Goal: Task Accomplishment & Management: Complete application form

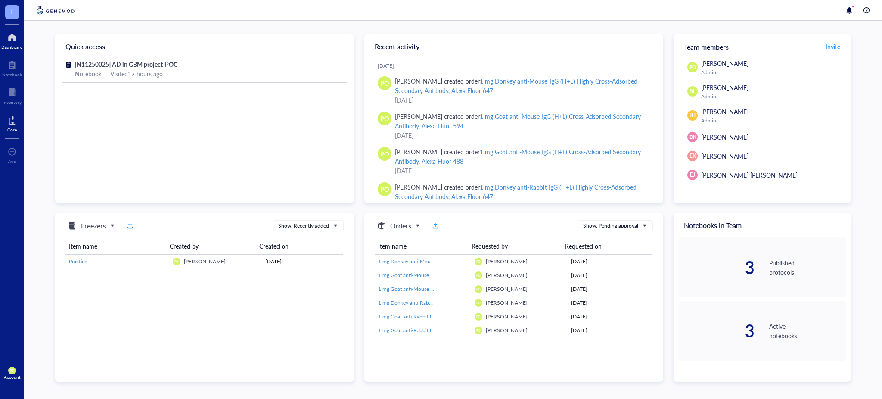
click at [12, 120] on div at bounding box center [11, 120] width 9 height 14
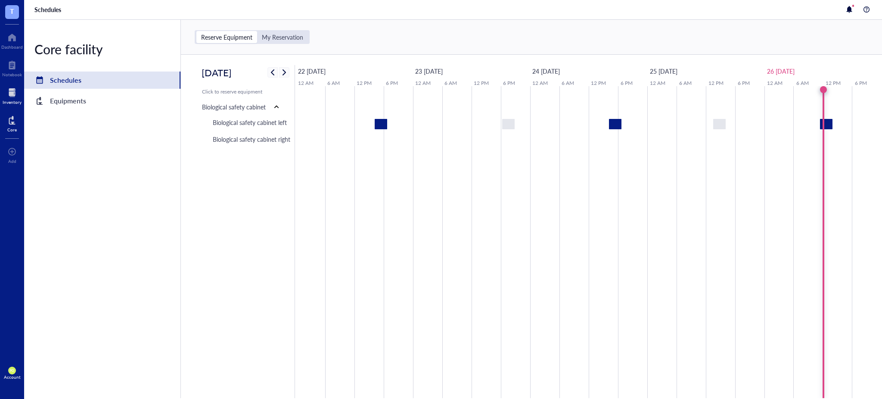
click at [11, 97] on div at bounding box center [12, 93] width 19 height 14
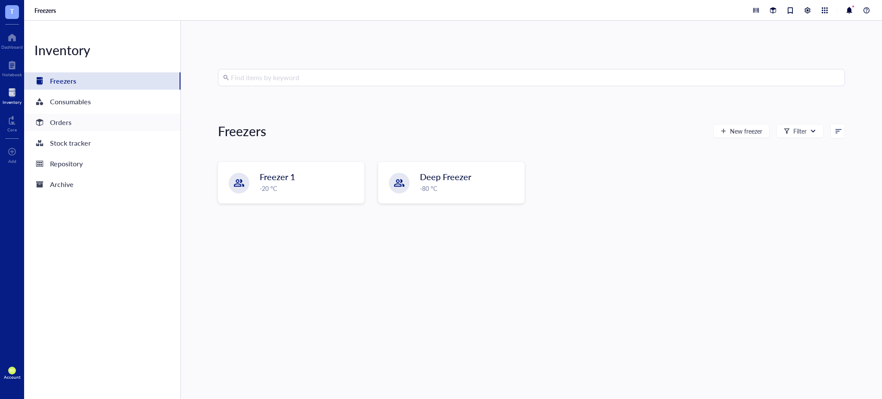
click at [66, 121] on div "Orders" at bounding box center [61, 122] width 22 height 12
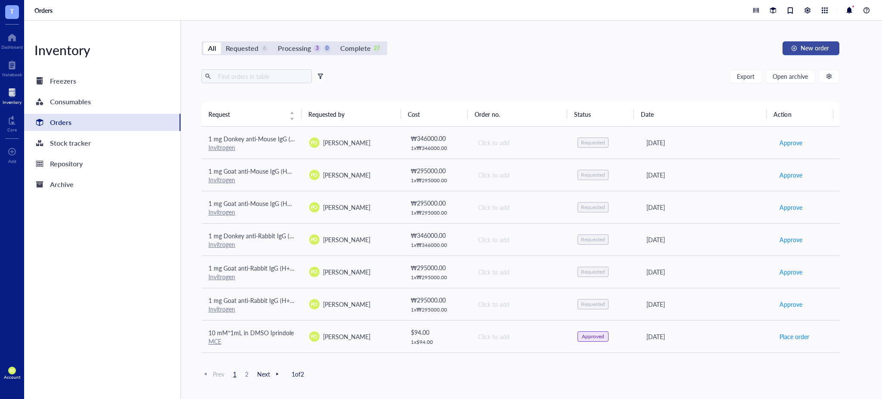
click at [820, 51] on span "New order" at bounding box center [814, 47] width 28 height 7
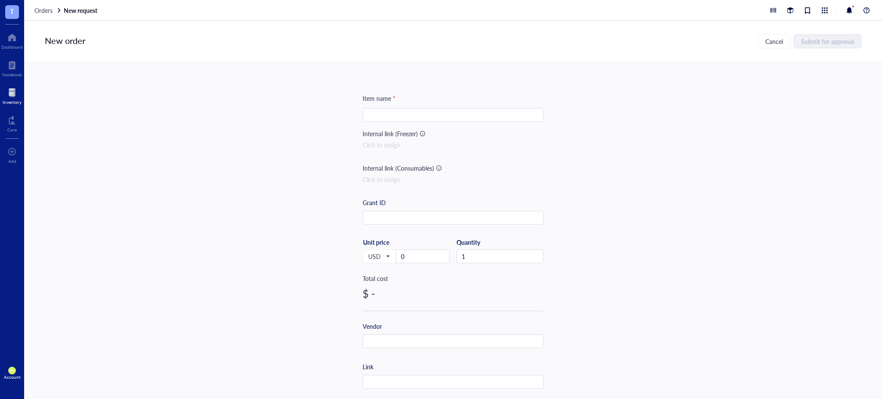
click at [398, 114] on input "search" at bounding box center [453, 115] width 171 height 13
paste input "100 µL"
paste input "Meteorin Polyclonal Antibody"
type input "100 µL Meteorin Polyclonal Antibody"
click at [364, 116] on div "100 µL Meteorin Polyclonal Antibody" at bounding box center [453, 115] width 181 height 14
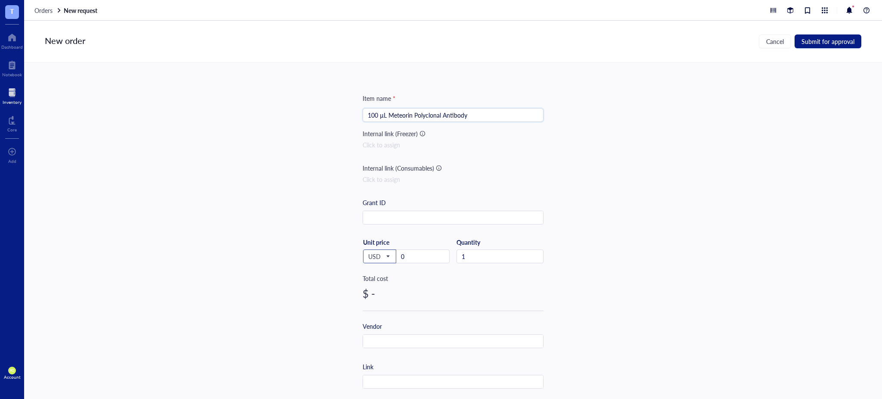
click at [386, 259] on span "USD" at bounding box center [378, 256] width 21 height 8
click at [381, 363] on div "KRW" at bounding box center [380, 367] width 22 height 9
drag, startPoint x: 429, startPoint y: 262, endPoint x: 377, endPoint y: 258, distance: 52.2
click at [377, 258] on div "KRW USD EUR JPY GBP AUD CAD CHF CNH BRL HKD KRW Unit price 0" at bounding box center [406, 255] width 87 height 35
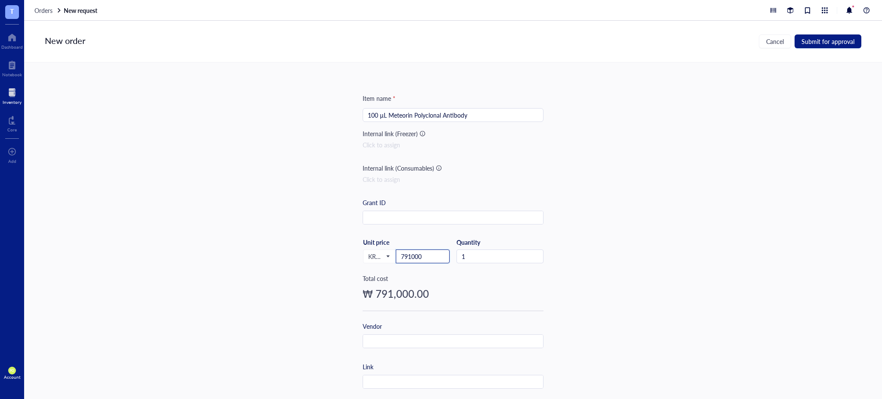
type input "791000"
click at [554, 260] on div "Item name * 100 µL Meteorin Polyclonal Antibody Internal link (Freezer) Click t…" at bounding box center [453, 230] width 858 height 336
click at [428, 333] on div "Vendor" at bounding box center [453, 334] width 181 height 27
click at [430, 342] on input "text" at bounding box center [453, 342] width 180 height 14
paste input "Invitrogen"
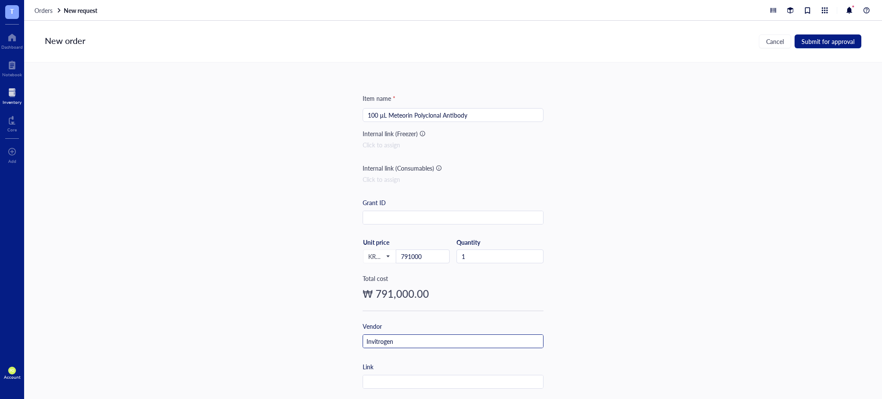
type input "Invitrogen"
click at [607, 264] on div "Item name * 100 µL Meteorin Polyclonal Antibody Internal link (Freezer) Click t…" at bounding box center [453, 230] width 858 height 336
click at [405, 378] on input "text" at bounding box center [453, 382] width 180 height 14
paste input "[URL][DOMAIN_NAME]"
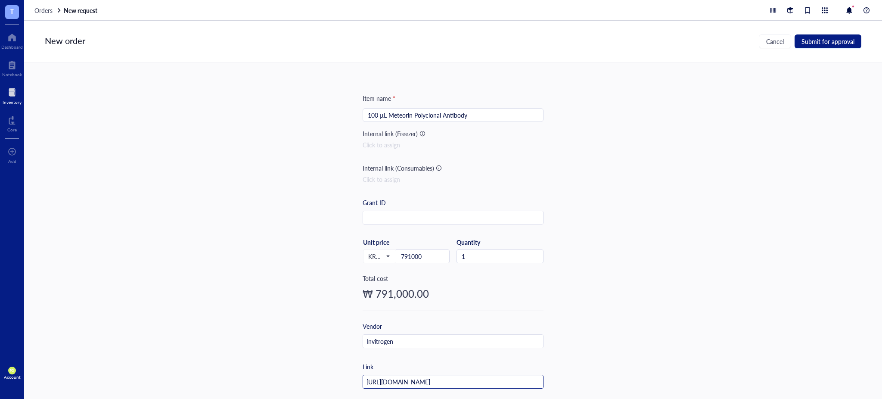
type input "[URL][DOMAIN_NAME]"
click at [679, 241] on div "Item name * 100 µL Meteorin Polyclonal Antibody Internal link (Freezer) Click t…" at bounding box center [453, 230] width 858 height 336
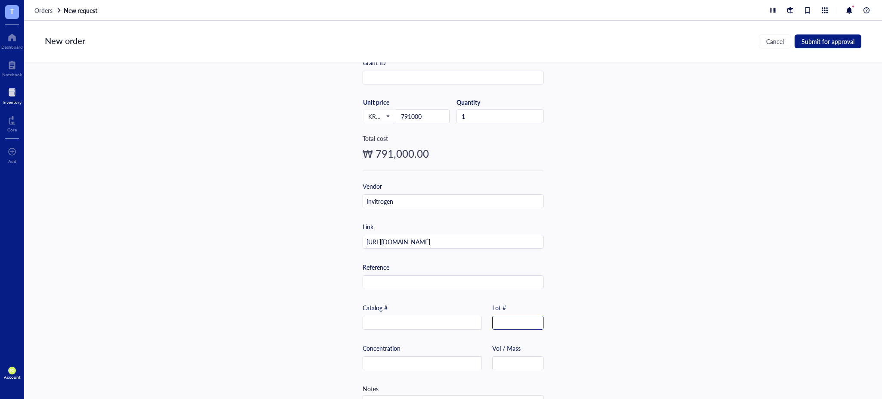
scroll to position [174, 0]
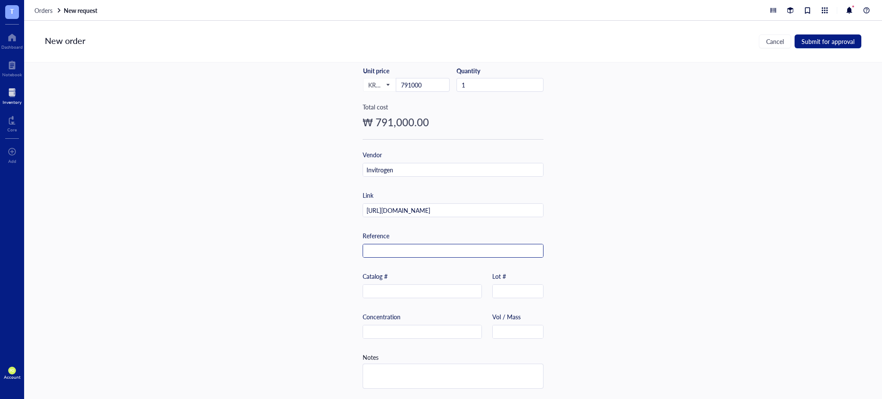
click at [388, 252] on input "text" at bounding box center [453, 251] width 180 height 14
click at [403, 290] on input "text" at bounding box center [422, 292] width 118 height 14
click at [400, 319] on div "Concentration" at bounding box center [422, 325] width 119 height 27
click at [404, 329] on input "text" at bounding box center [422, 332] width 118 height 14
click at [397, 285] on input "text" at bounding box center [422, 292] width 118 height 14
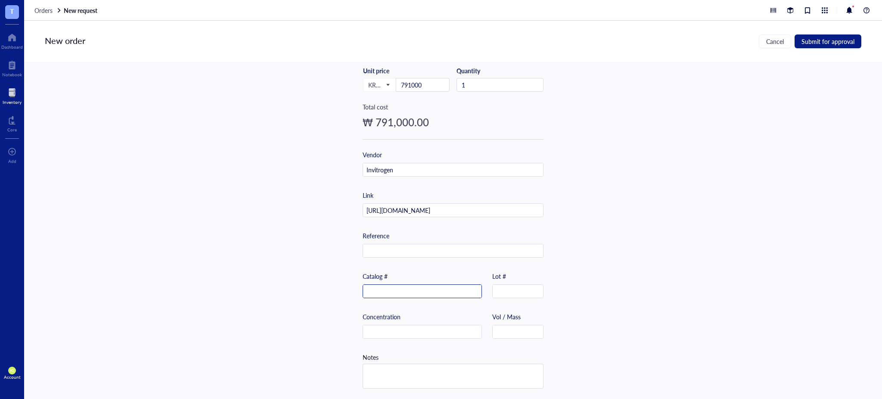
paste input "PA5-62335"
type input "PA5-62335"
click at [654, 203] on div "Item name * 100 µL Meteorin Polyclonal Antibody Internal link (Freezer) Click t…" at bounding box center [453, 230] width 858 height 336
click at [413, 326] on input "text" at bounding box center [422, 332] width 118 height 14
paste input "0.2 mg/mL"
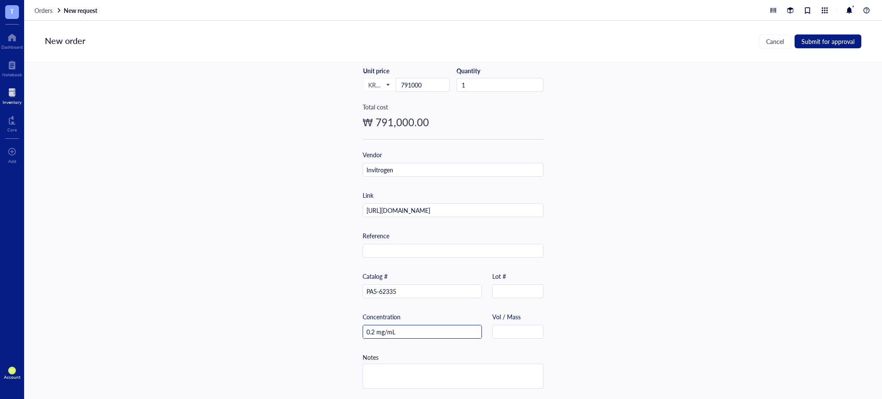
type input "0.2 mg/mL"
click at [672, 293] on div "Item name * 100 µL Meteorin Polyclonal Antibody Internal link (Freezer) Click t…" at bounding box center [453, 230] width 858 height 336
click at [428, 379] on textarea at bounding box center [453, 376] width 180 height 24
type textarea "R"
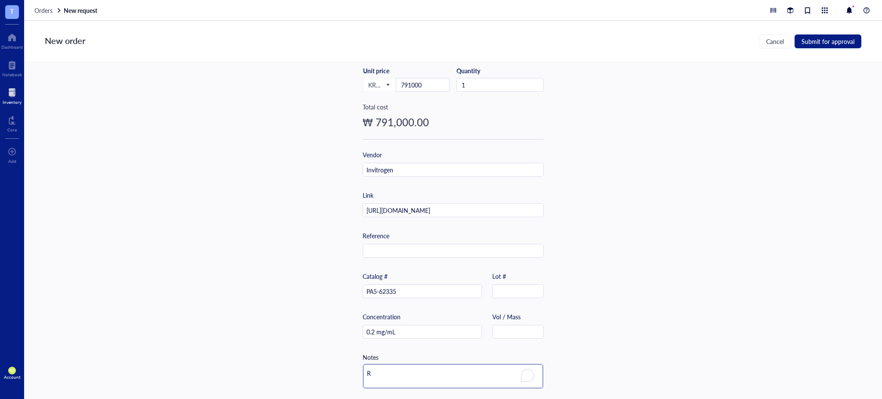
type textarea "Re"
type textarea "Rec"
type textarea "Reco"
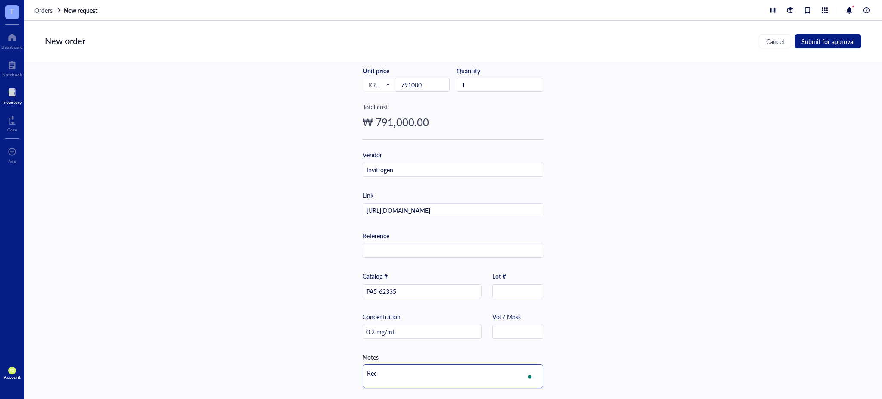
type textarea "Reco"
type textarea "Recom"
type textarea "Recomm"
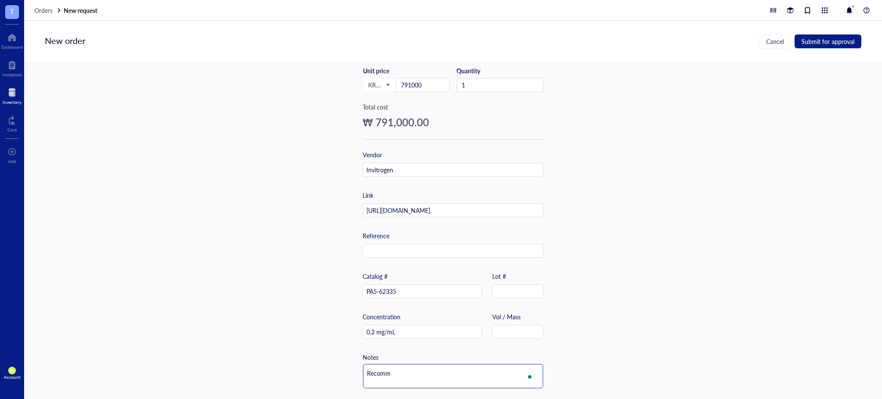
type textarea "Recom"
type textarea "Reco"
type textarea "Rec"
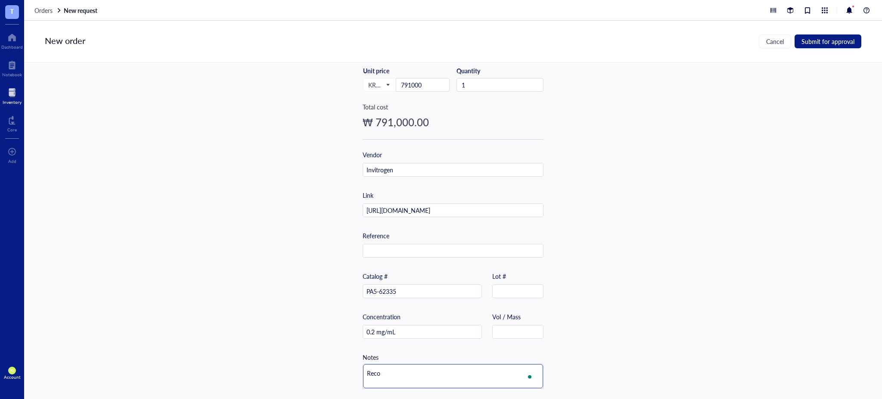
type textarea "Rec"
type textarea "Re"
type textarea "R"
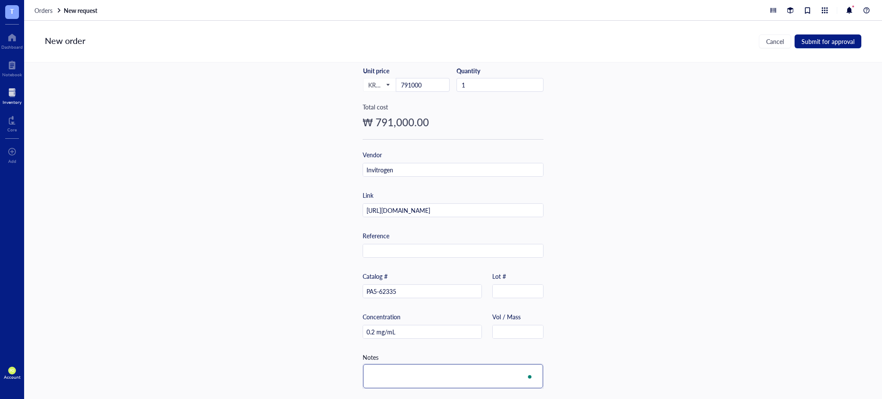
type textarea "R"
type textarea "Re"
type textarea "Rec"
type textarea "Reco"
type textarea "Recom"
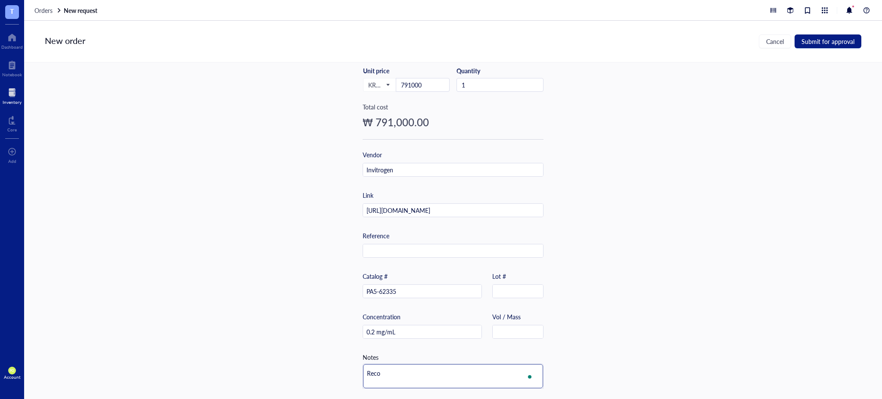
type textarea "Recom"
type textarea "Recomm"
type textarea "Recomme"
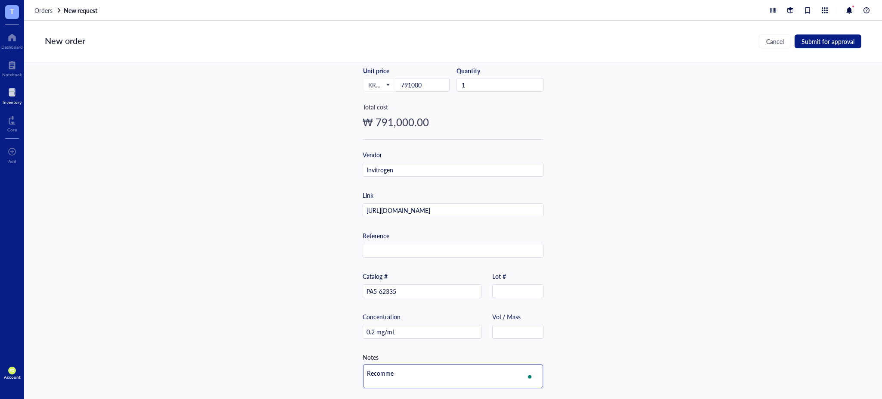
type textarea "Recommen"
type textarea "Recommend"
type textarea "Recommende"
type textarea "Recommended"
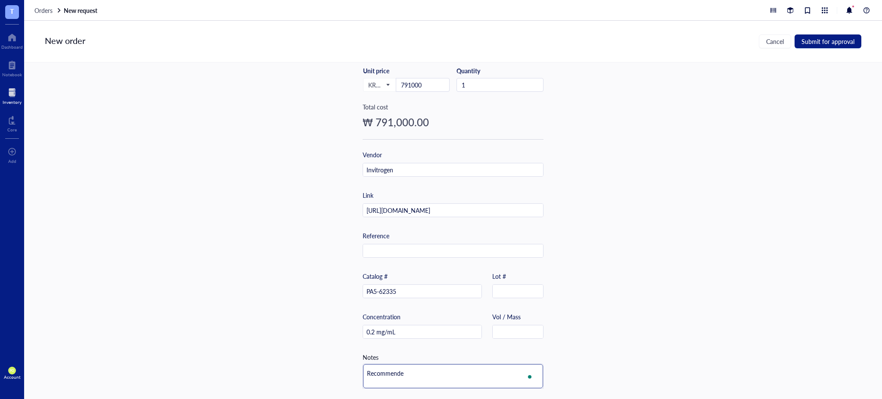
type textarea "Recommended"
type textarea "Recommended d"
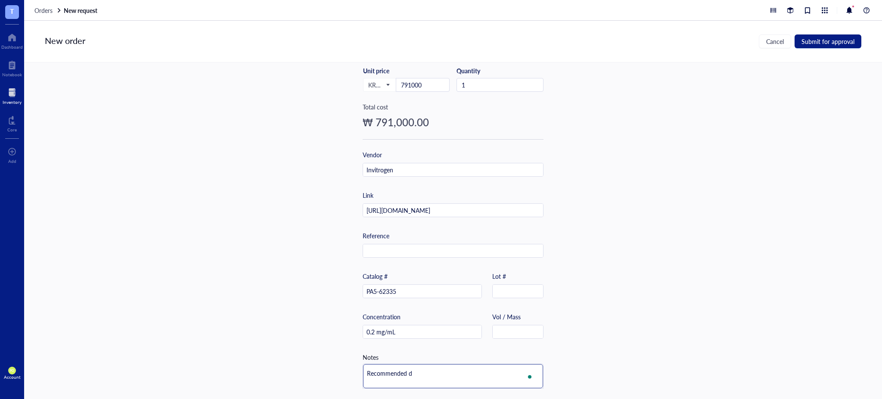
type textarea "Recommended di"
type textarea "Recommended dil"
type textarea "Recommended dilu"
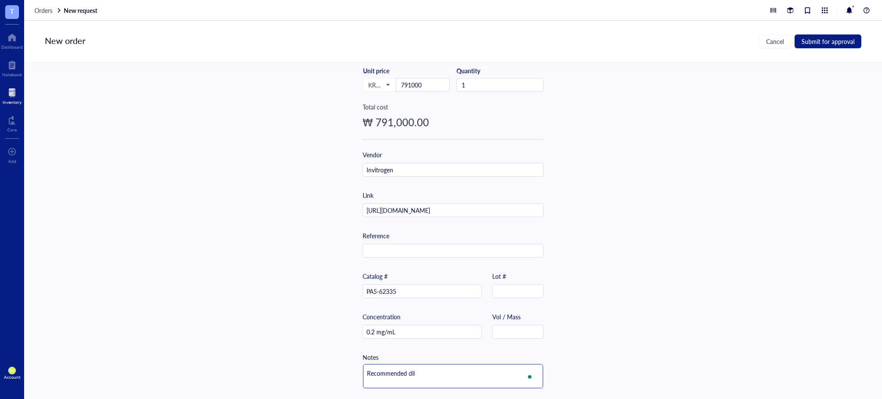
type textarea "Recommended dilu"
type textarea "Recommended dilut"
type textarea "Recommended diluti"
type textarea "Recommended dilutio"
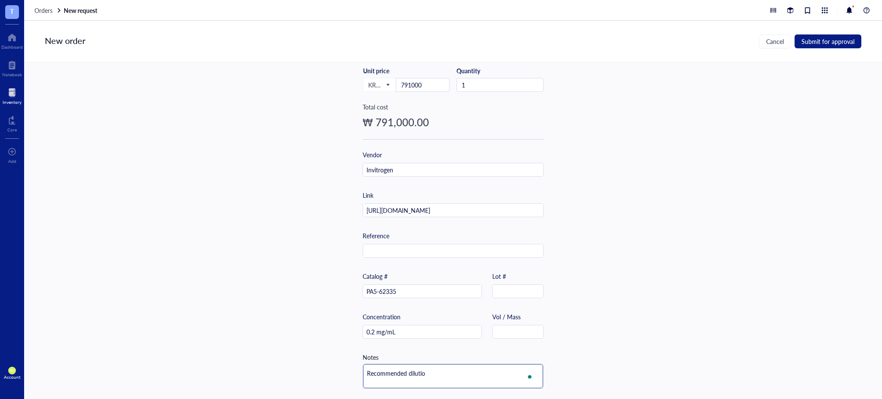
type textarea "Recommended dilution"
type textarea "Recommended dilution 1"
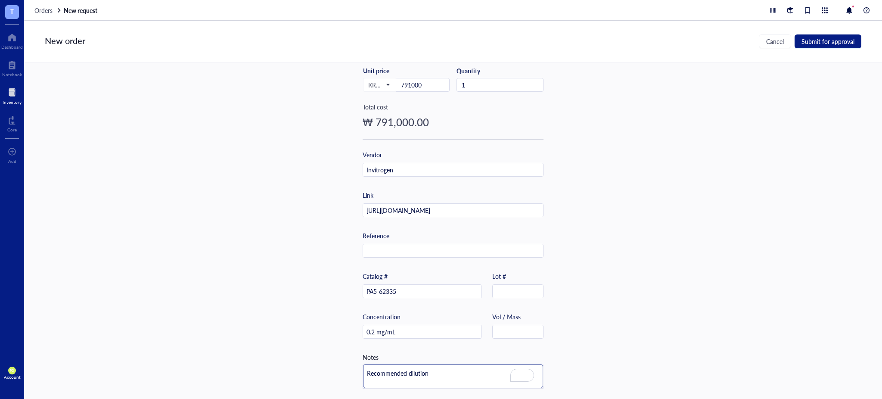
type textarea "Recommended dilution 1"
type textarea "Recommended dilution 1:"
type textarea "Recommended dilution 1:1"
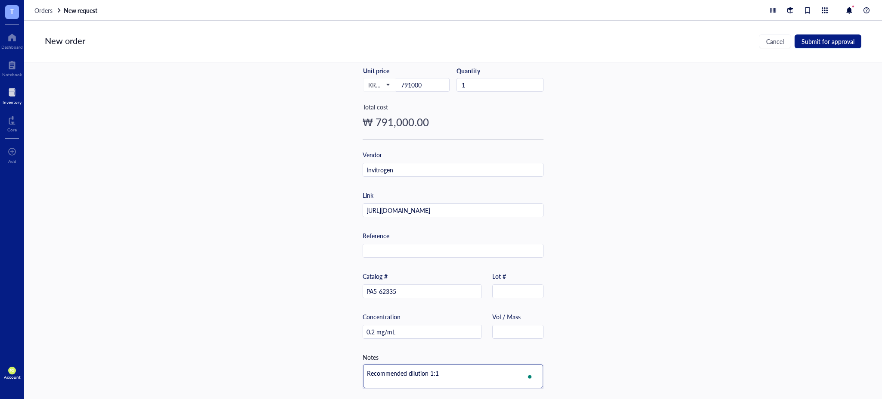
type textarea "Recommended dilution 1:10"
type textarea "Recommended dilution 1:100"
type textarea "Recommended dilution 1:100-"
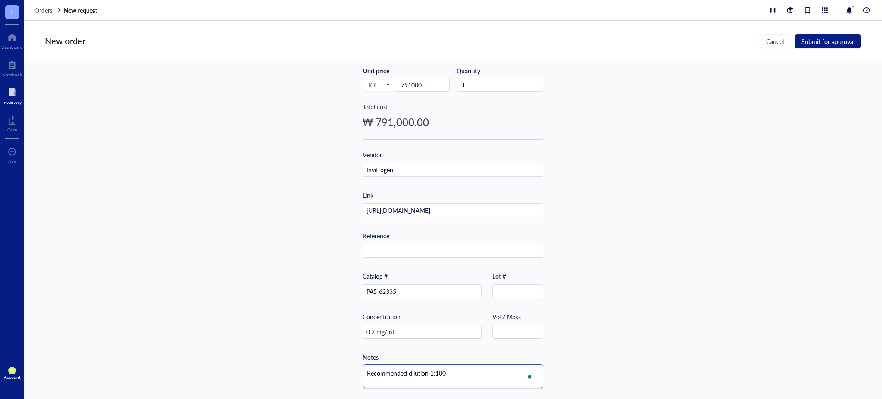
type textarea "Recommended dilution 1:100-"
type textarea "Recommended dilution 1:100-8"
type textarea "Recommended dilution 1:100-80"
type textarea "Recommended dilution 1:100-800"
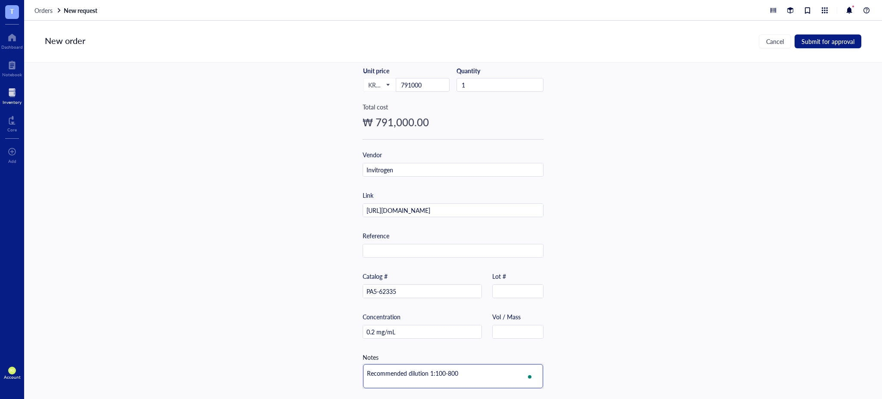
type textarea "Recommended dilution 1:100-800"
type textarea "Recommended dilution 1:100-800 P"
type textarea "Recommended dilution 1:100-800 Po"
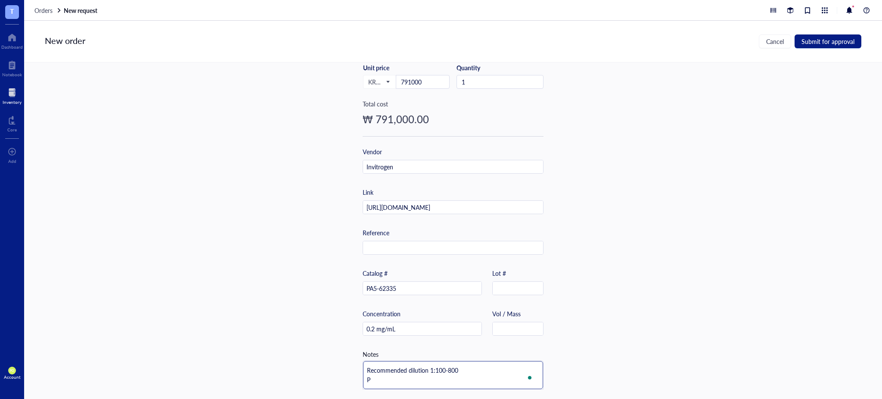
type textarea "Recommended dilution 1:100-800 Po"
type textarea "Recommended dilution 1:100-800 Pol"
type textarea "Recommended dilution 1:100-800 Poly"
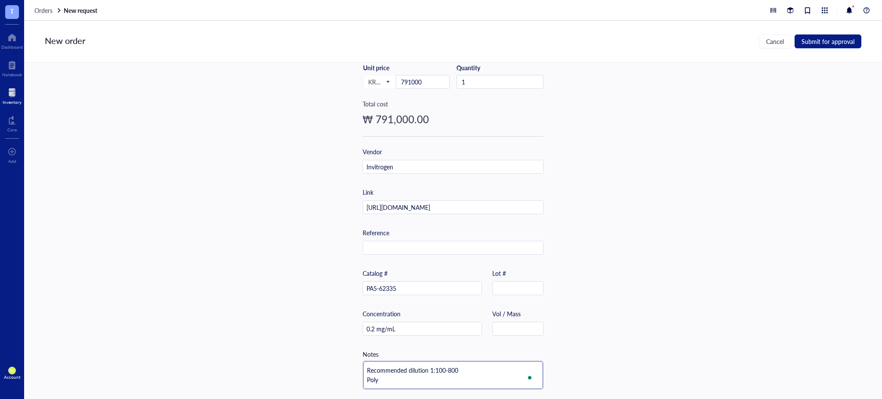
type textarea "Recommended dilution 1:100-800 Polyc"
type textarea "Recommended dilution 1:100-800 Polycl"
type textarea "Recommended dilution 1:100-800 Polyclo"
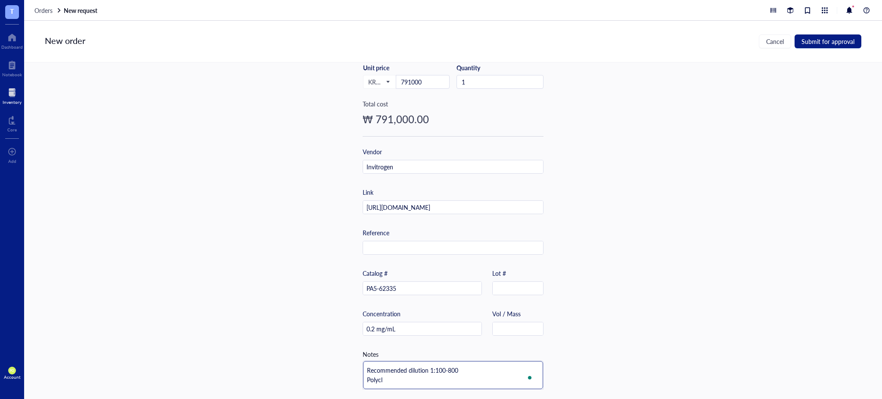
type textarea "Recommended dilution 1:100-800 Polyclo"
type textarea "Recommended dilution 1:100-800 Polyclon"
type textarea "Recommended dilution 1:100-800 Polyclona"
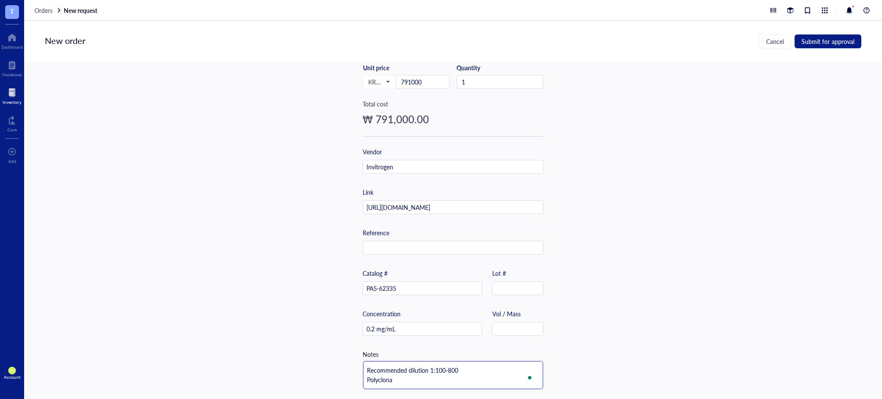
type textarea "Recommended dilution 1:100-800 Polyclonal"
type textarea "Recommended dilution 1:100-800 Polyclonal n"
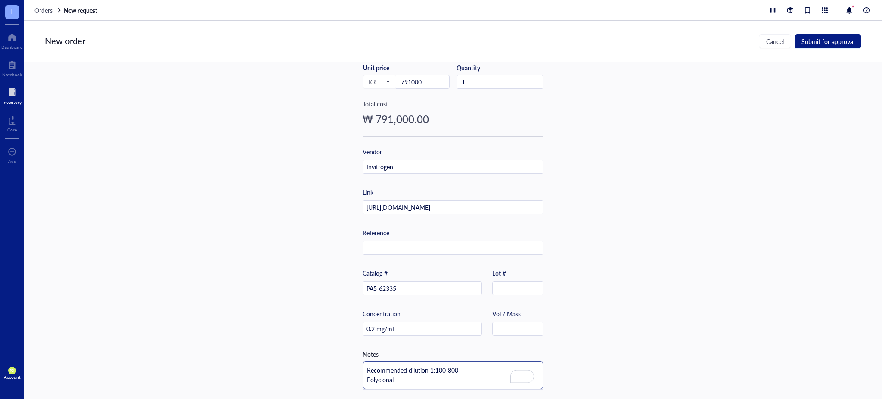
type textarea "Recommended dilution 1:100-800 Polyclonal n"
type textarea "Recommended dilution 1:100-800 Polyclonal no"
type textarea "Recommended dilution 1:100-800 Polyclonal non"
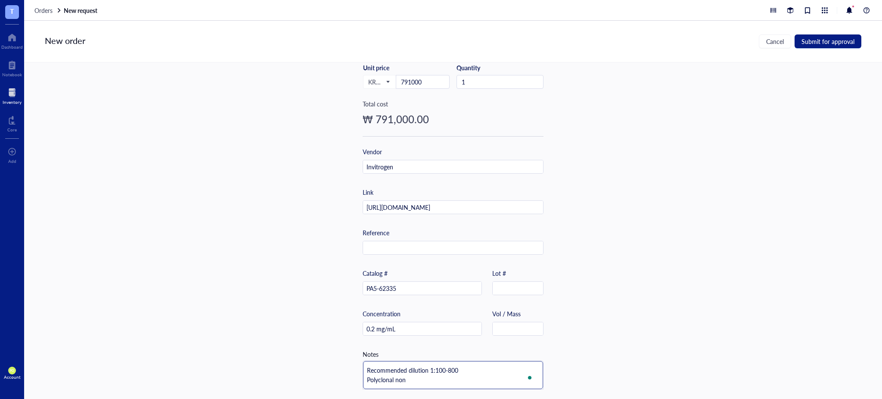
type textarea "Recommended dilution 1:100-800 Polyclonal non-"
type textarea "Recommended dilution 1:100-800 Polyclonal non-c"
type textarea "Recommended dilution 1:100-800 Polyclonal non-co"
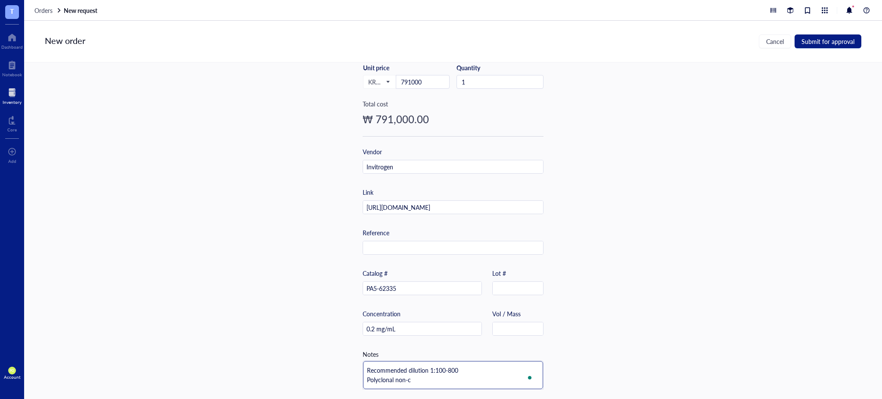
type textarea "Recommended dilution 1:100-800 Polyclonal non-co"
type textarea "Recommended dilution 1:100-800 Polyclonal non-con"
type textarea "Recommended dilution 1:100-800 Polyclonal non-conj"
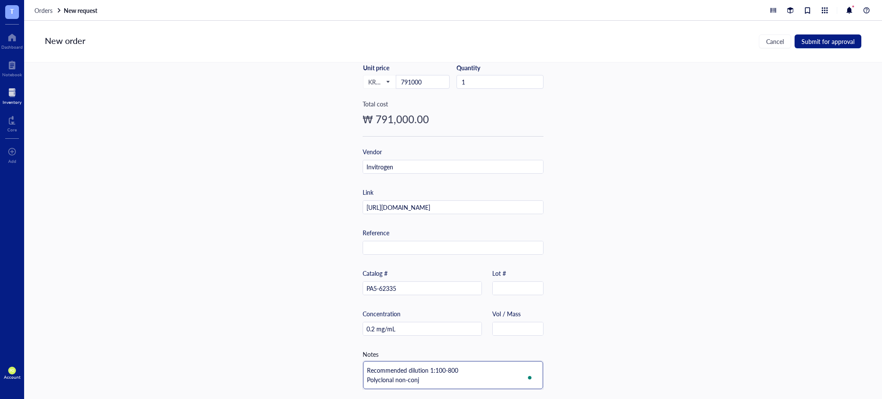
type textarea "Recommended dilution 1:100-800 Polyclonal non-conju"
type textarea "Recommended dilution 1:100-800 Polyclonal non-conjug"
type textarea "Recommended dilution 1:100-800 Polyclonal non-conjuga"
type textarea "Recommended dilution 1:100-800 Polyclonal non-conjugat"
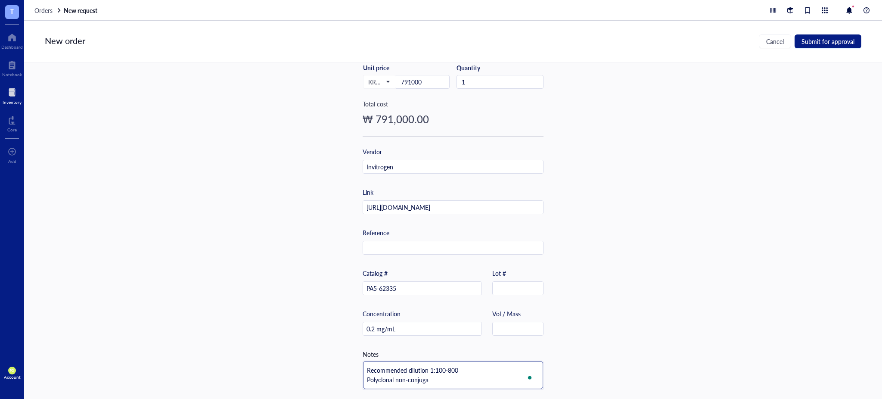
type textarea "Recommended dilution 1:100-800 Polyclonal non-conjugat"
type textarea "Recommended dilution 1:100-800 Polyclonal non-conjugate"
type textarea "Recommended dilution 1:100-800 Polyclonal non-conjugated"
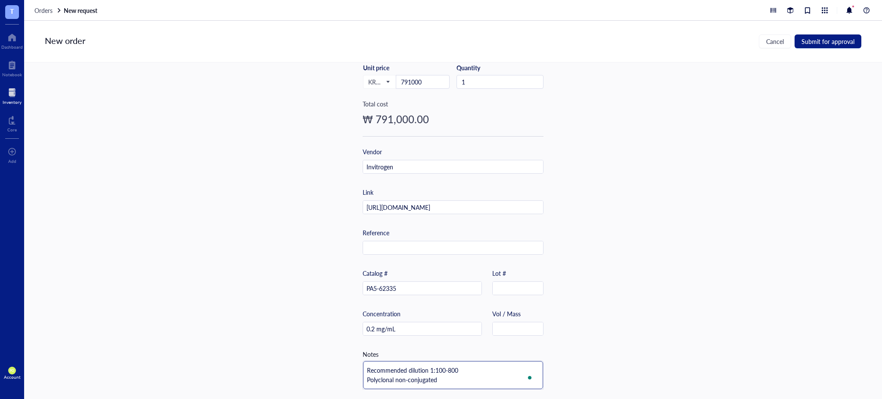
type textarea "Recommended dilution 1:100-800 Polyclonal non-conjugated"
type textarea "Recommended dilution 1:100-800 Polyclonal non-conjugated p"
type textarea "Recommended dilution 1:100-800 Polyclonal non-conjugated pr"
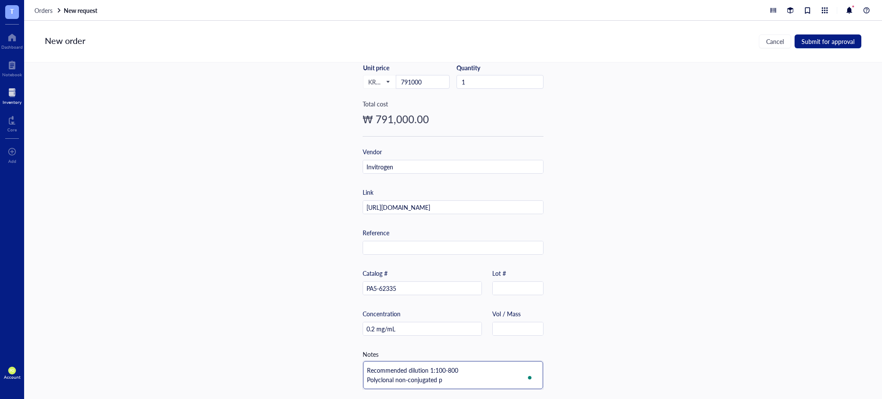
type textarea "Recommended dilution 1:100-800 Polyclonal non-conjugated pr"
type textarea "Recommended dilution 1:100-800 Polyclonal non-conjugated pri"
type textarea "Recommended dilution 1:100-800 Polyclonal non-conjugated prim"
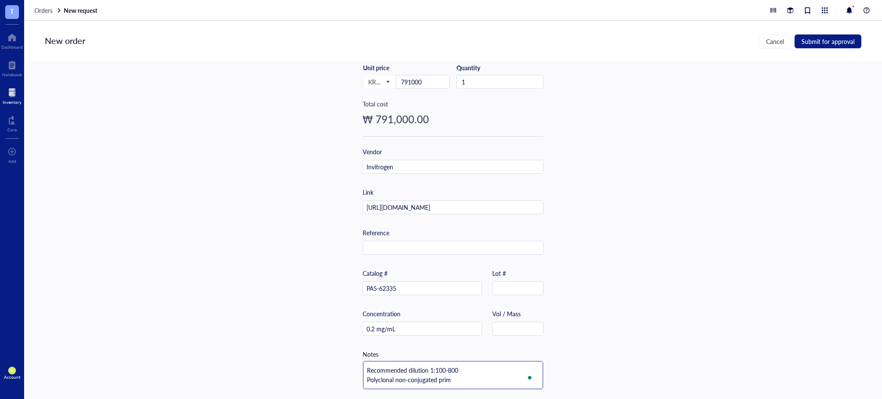
type textarea "Recommended dilution 1:100-800 Polyclonal non-conjugated prima"
type textarea "Recommended dilution 1:100-800 Polyclonal non-conjugated primar"
type textarea "Recommended dilution 1:100-800 Polyclonal non-conjugated primary"
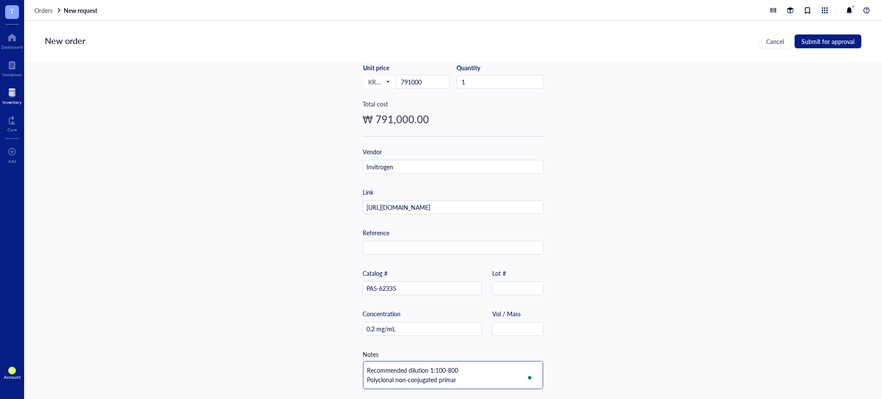
type textarea "Recommended dilution 1:100-800 Polyclonal non-conjugated primary"
type textarea "Recommended dilution 1:100-800 Polyclonal non-conjugated primary a"
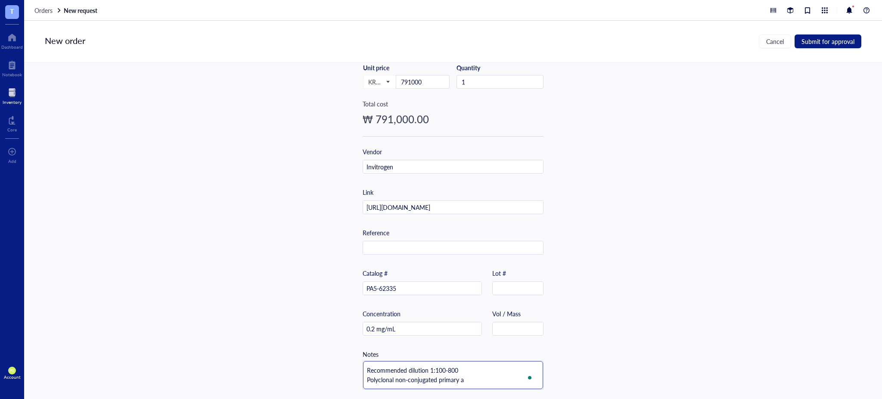
type textarea "Recommended dilution 1:100-800 Polyclonal non-conjugated primary an"
type textarea "Recommended dilution 1:100-800 Polyclonal non-conjugated primary ant"
type textarea "Recommended dilution 1:100-800 Polyclonal non-conjugated primary anti"
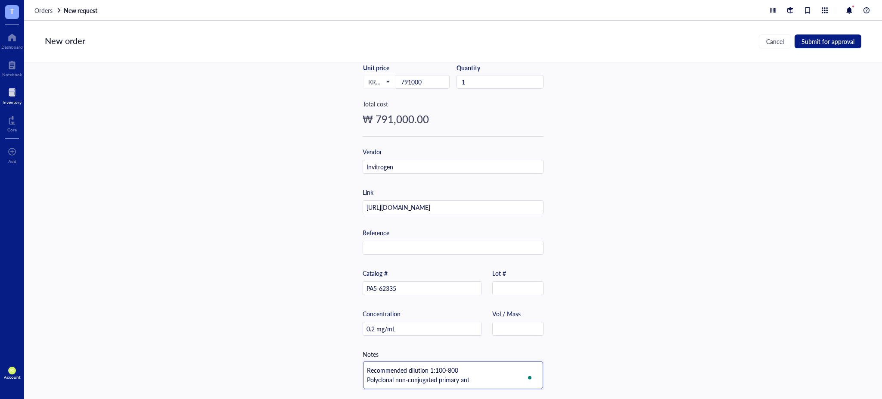
type textarea "Recommended dilution 1:100-800 Polyclonal non-conjugated primary anti"
type textarea "Recommended dilution 1:100-800 Polyclonal non-conjugated primary antib"
type textarea "Recommended dilution 1:100-800 Polyclonal non-conjugated primary antibo"
type textarea "Recommended dilution 1:100-800 Polyclonal non-conjugated primary antibod"
type textarea "Recommended dilution 1:100-800 Polyclonal non-conjugated primary antibody"
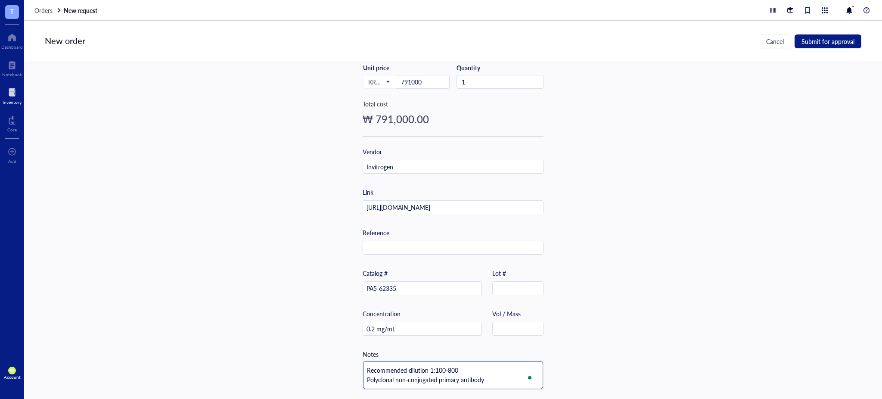
type textarea "Recommended dilution 1:100-800 Polyclonal non-conjugated primary antibody"
type textarea "Recommended dilution 1:100-800 Polyclonal non-conjugated primary antibody H"
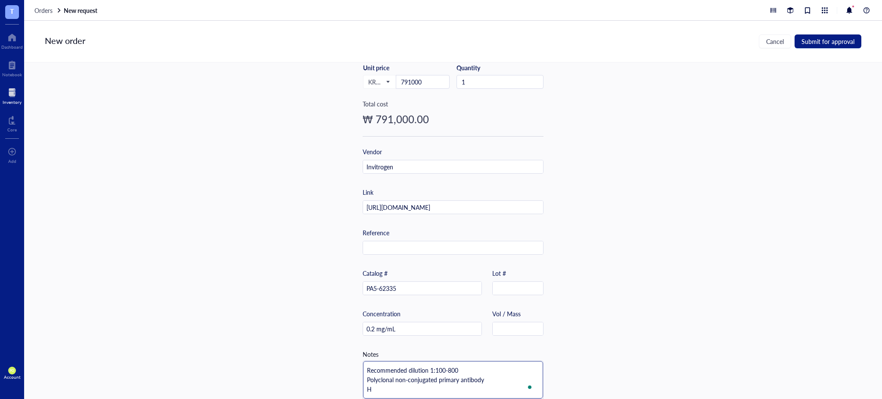
type textarea "Recommended dilution 1:100-800 Polyclonal non-conjugated primary antibody Ho"
type textarea "Recommended dilution 1:100-800 Polyclonal non-conjugated primary antibody Hos"
type textarea "Recommended dilution 1:100-800 Polyclonal non-conjugated primary antibody Host"
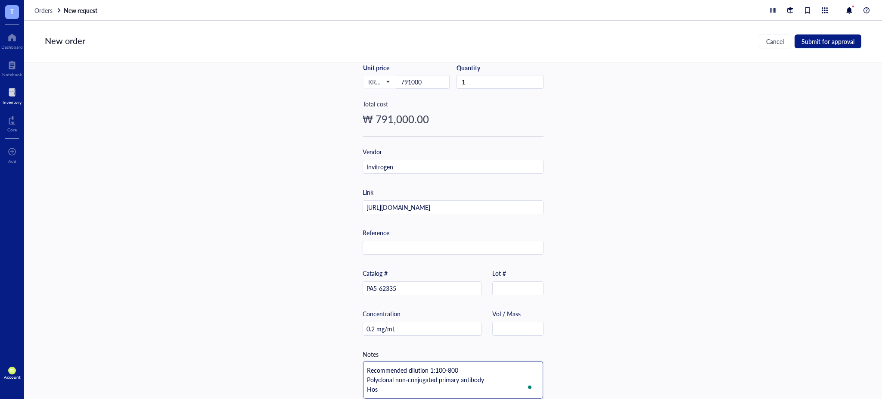
type textarea "Recommended dilution 1:100-800 Polyclonal non-conjugated primary antibody Host"
type textarea "Recommended dilution 1:100-800 Polyclonal non-conjugated primary antibody Host:"
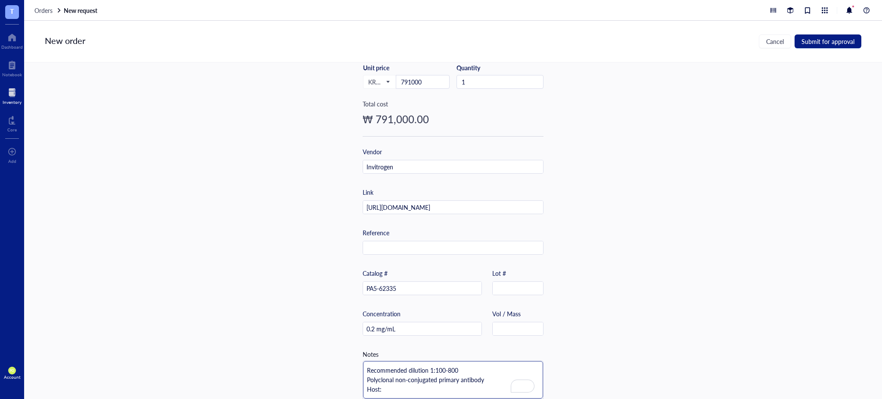
type textarea "Recommended dilution 1:100-800 Polyclonal non-conjugated primary antibody Host:…"
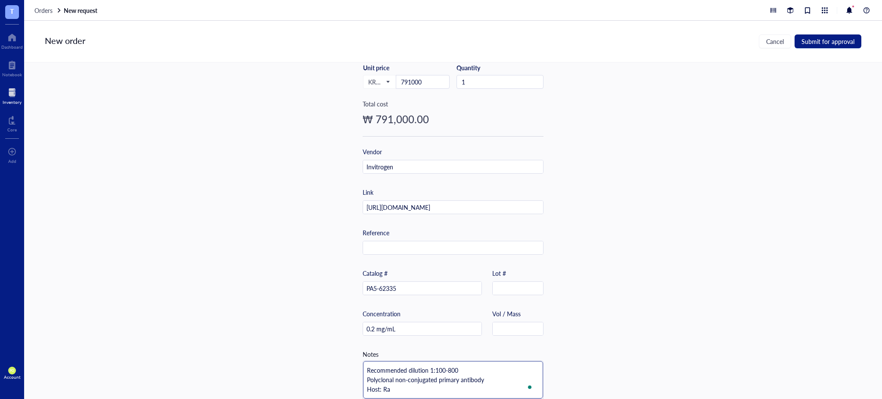
type textarea "Recommended dilution 1:100-800 Polyclonal non-conjugated primary antibody Host:…"
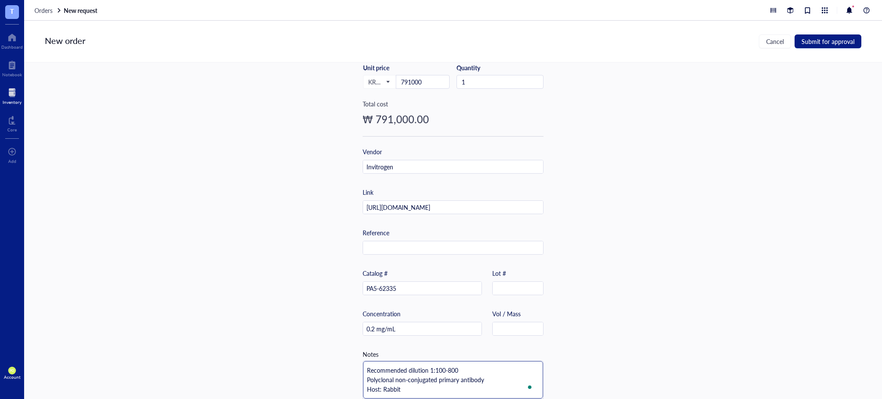
type textarea "Recommended dilution 1:100-800 Polyclonal non-conjugated primary antibody Host:…"
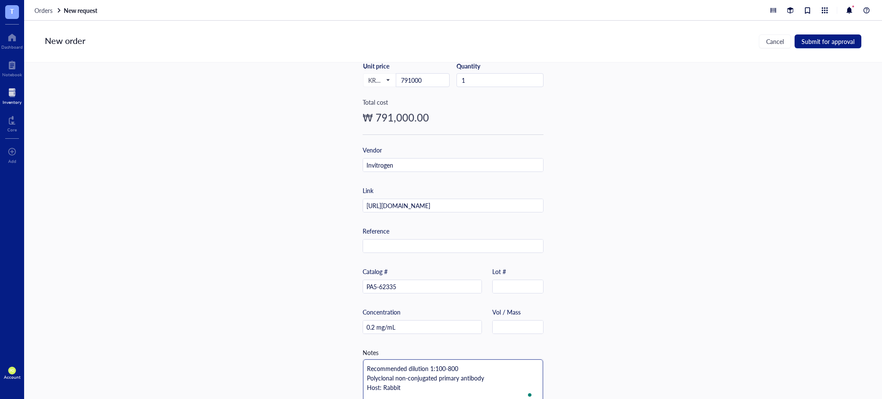
type textarea "Recommended dilution 1:100-800 Polyclonal non-conjugated primary antibody Host:…"
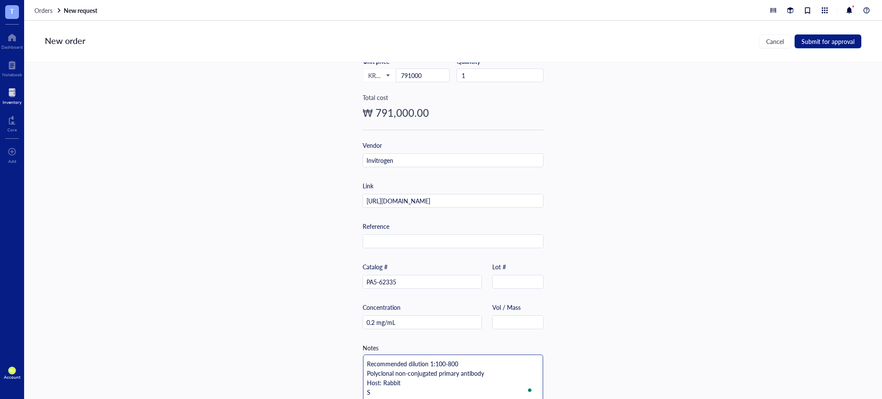
type textarea "Recommended dilution 1:100-800 Polyclonal non-conjugated primary antibody Host:…"
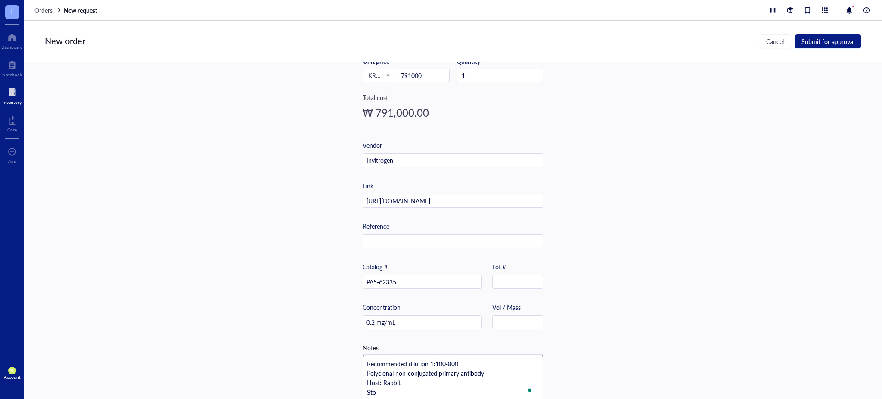
type textarea "Recommended dilution 1:100-800 Polyclonal non-conjugated primary antibody Host:…"
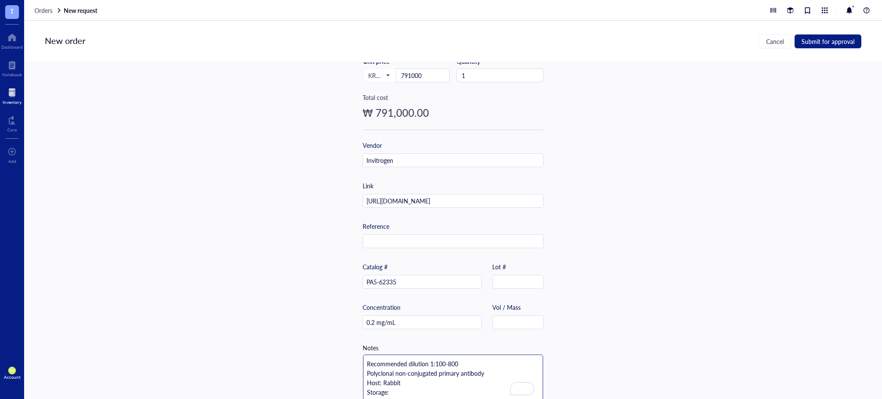
paste textarea "Store at 4°C short term. For long term storage, store at -20°C"
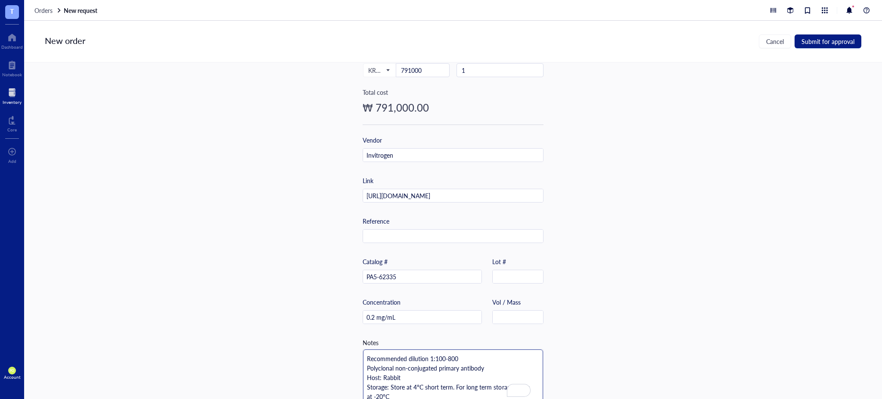
scroll to position [0, 0]
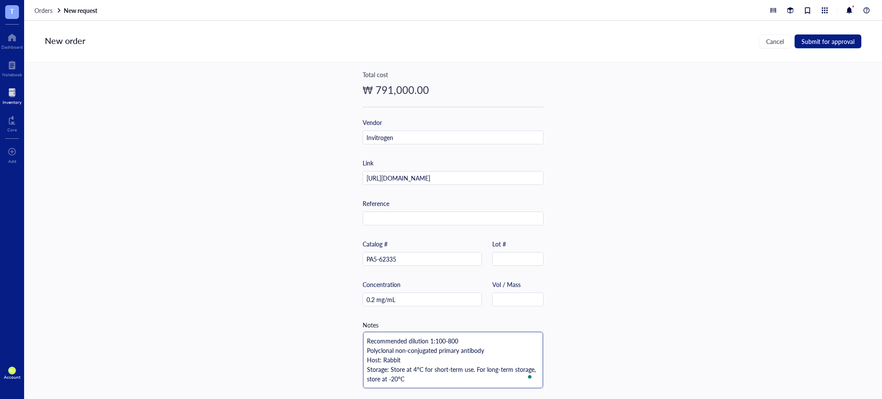
click at [418, 371] on textarea "Recommended dilution 1:100-800 Polyclonal non-conjugated primary antibody Host:…" at bounding box center [453, 360] width 180 height 56
click at [681, 286] on div "Item name * 100 µL Meteorin Polyclonal Antibody Internal link (Freezer) Click t…" at bounding box center [453, 230] width 858 height 336
click at [829, 41] on span "Submit for approval" at bounding box center [827, 41] width 53 height 7
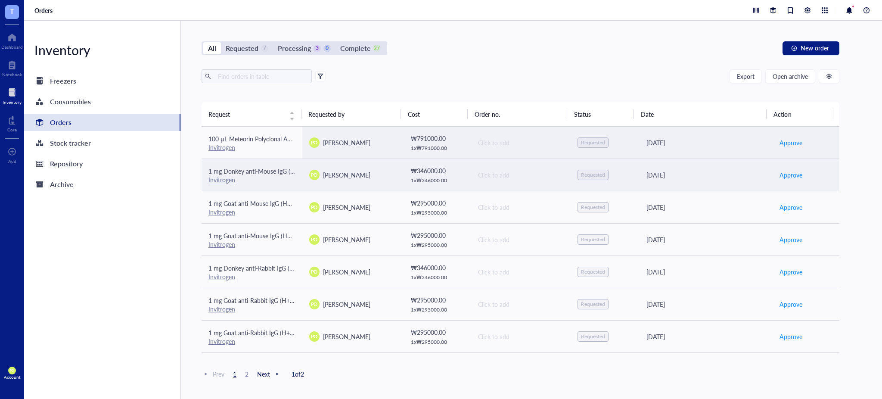
drag, startPoint x: 240, startPoint y: 136, endPoint x: 297, endPoint y: 169, distance: 66.0
click at [240, 136] on span "100 µL Meteorin Polyclonal Antibody" at bounding box center [257, 138] width 99 height 9
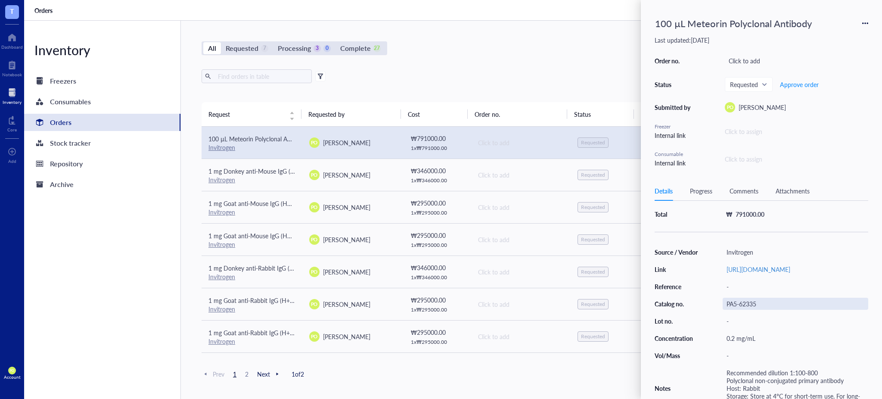
scroll to position [76, 0]
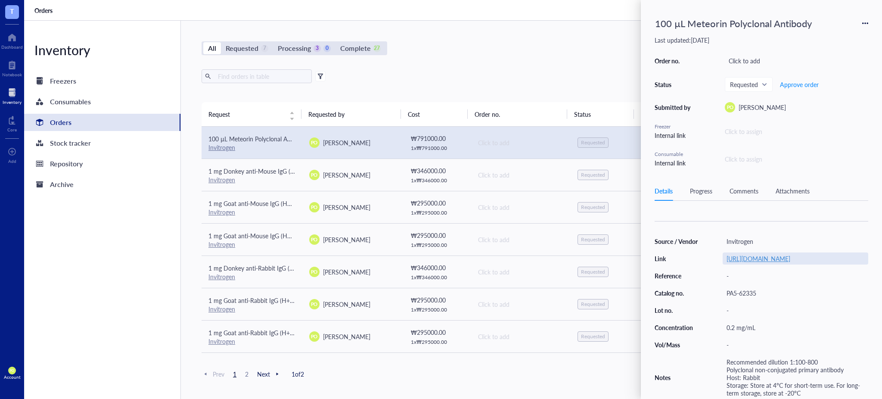
click at [786, 254] on link "[URL][DOMAIN_NAME]" at bounding box center [758, 258] width 64 height 9
